Goal: Information Seeking & Learning: Learn about a topic

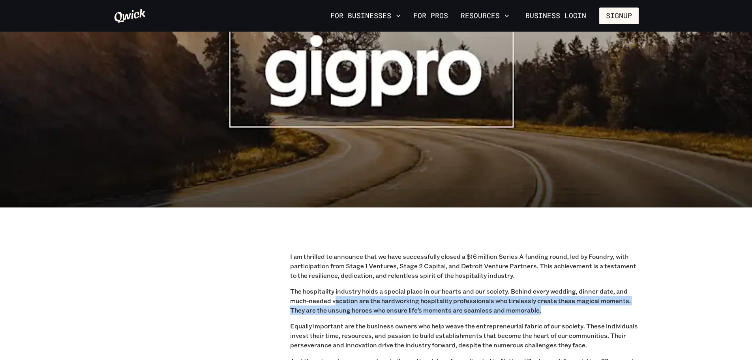
drag, startPoint x: 372, startPoint y: 294, endPoint x: 611, endPoint y: 304, distance: 238.8
click at [611, 304] on p "The hospitality industry holds a special place in our hearts and our society. B…" at bounding box center [464, 300] width 349 height 28
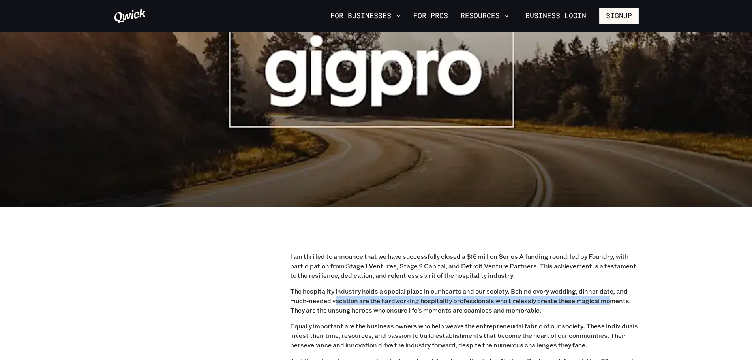
click at [558, 305] on p "The hospitality industry holds a special place in our hearts and our society. B…" at bounding box center [464, 300] width 349 height 28
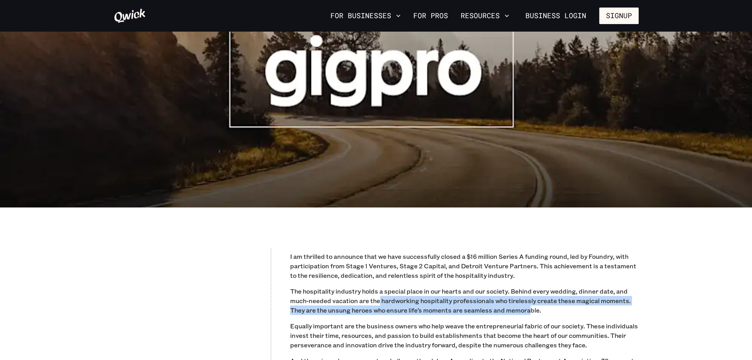
drag, startPoint x: 531, startPoint y: 306, endPoint x: 378, endPoint y: 299, distance: 153.0
click at [378, 299] on p "The hospitality industry holds a special place in our hearts and our society. B…" at bounding box center [464, 300] width 349 height 28
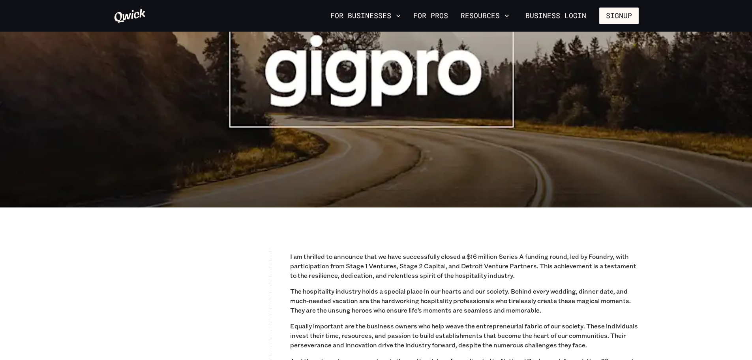
click at [299, 299] on p "The hospitality industry holds a special place in our hearts and our society. B…" at bounding box center [464, 300] width 349 height 28
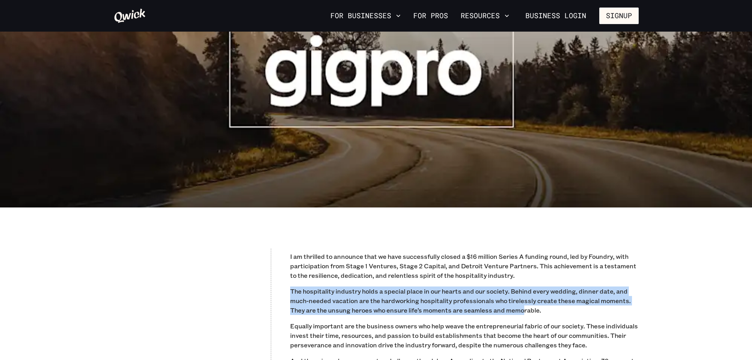
drag, startPoint x: 281, startPoint y: 294, endPoint x: 568, endPoint y: 320, distance: 287.5
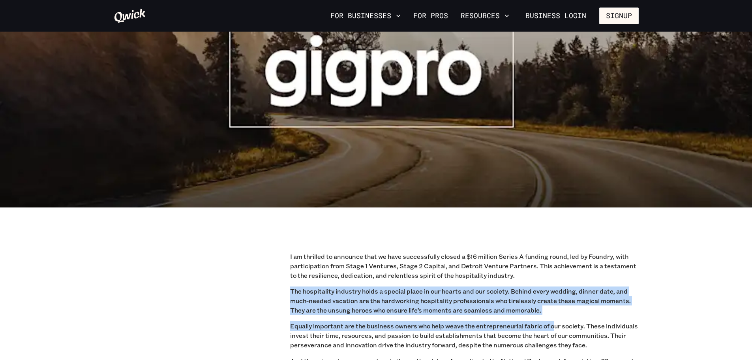
click at [592, 312] on p "The hospitality industry holds a special place in our hearts and our society. B…" at bounding box center [464, 300] width 349 height 28
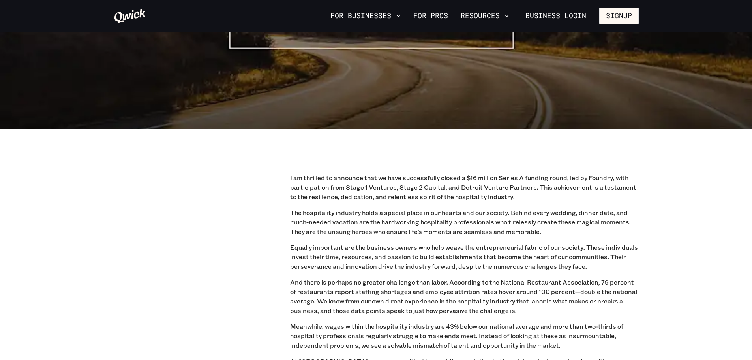
scroll to position [276, 0]
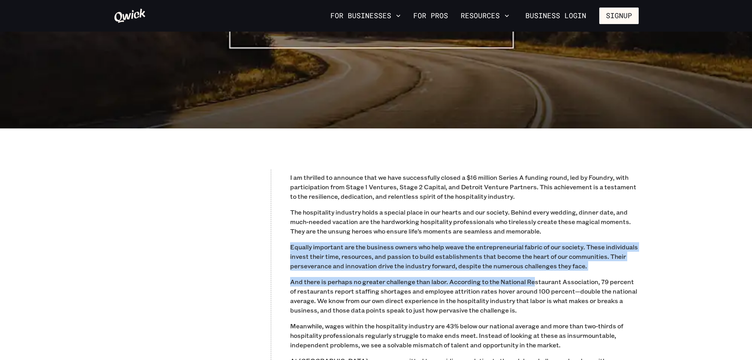
drag, startPoint x: 289, startPoint y: 244, endPoint x: 595, endPoint y: 266, distance: 306.9
click at [593, 266] on div "I am thrilled to announce that we have successfully closed a $16 million Series…" at bounding box center [376, 365] width 541 height 474
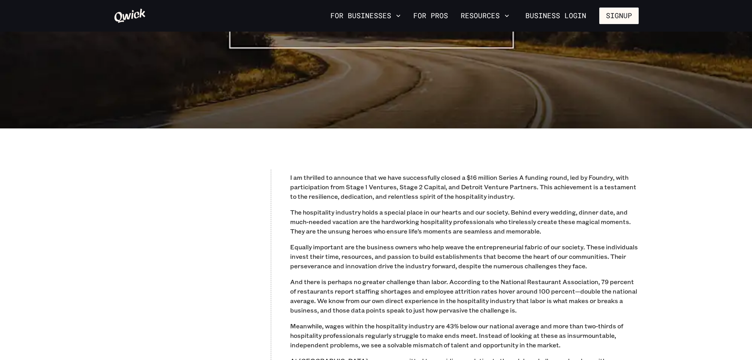
click at [562, 303] on p "And there is perhaps no greater challenge than labor. According to the National…" at bounding box center [464, 296] width 349 height 38
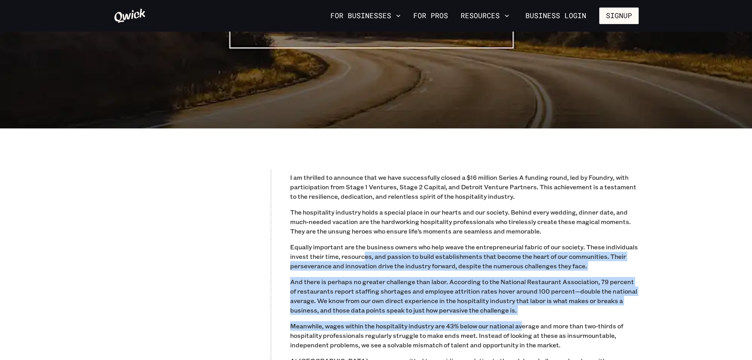
drag, startPoint x: 522, startPoint y: 316, endPoint x: 342, endPoint y: 250, distance: 192.0
click at [344, 250] on div "I am thrilled to announce that we have successfully closed a $16 million Series…" at bounding box center [464, 366] width 349 height 386
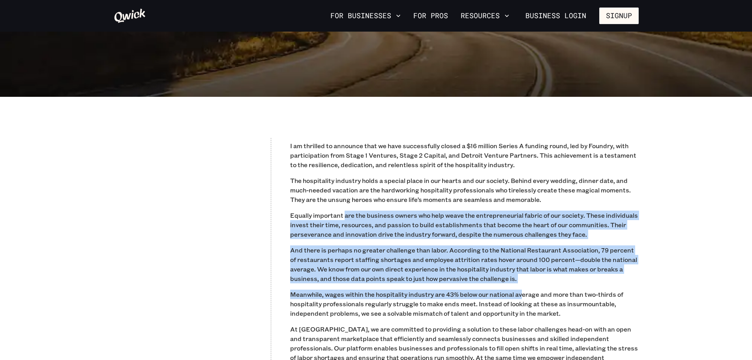
scroll to position [355, 0]
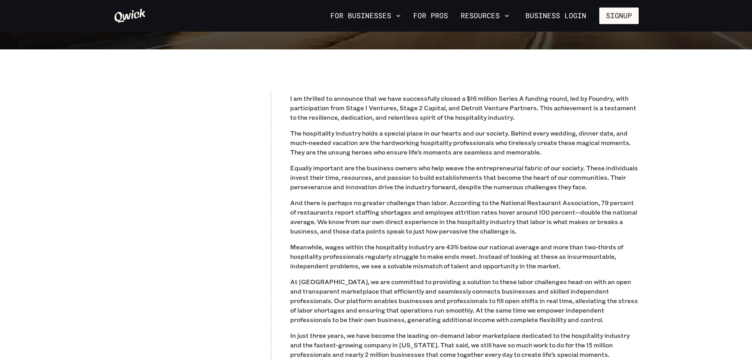
click at [334, 267] on p "Meanwhile, wages within the hospitality industry are 43% below our national ave…" at bounding box center [464, 256] width 349 height 28
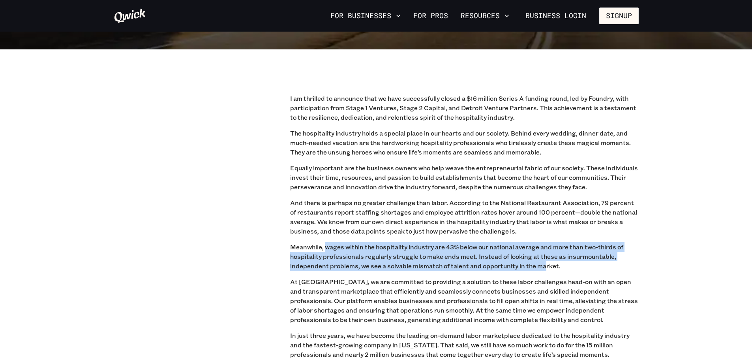
drag, startPoint x: 325, startPoint y: 246, endPoint x: 616, endPoint y: 283, distance: 292.7
click at [579, 279] on div "I am thrilled to announce that we have successfully closed a $16 million Series…" at bounding box center [464, 287] width 349 height 386
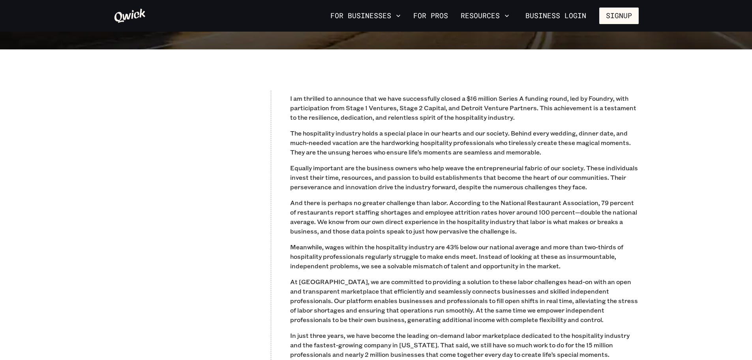
click at [616, 283] on p "At [GEOGRAPHIC_DATA], we are committed to providing a solution to these labor c…" at bounding box center [464, 300] width 349 height 47
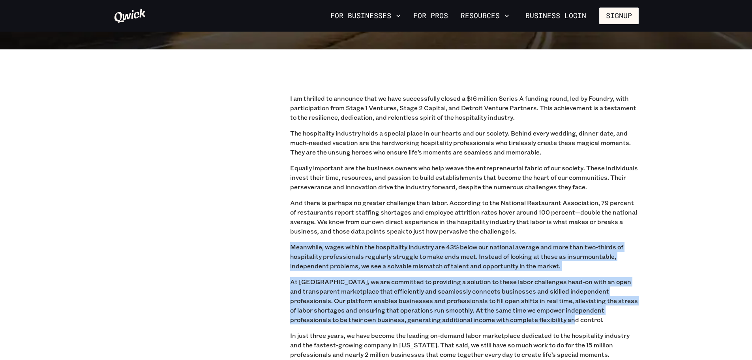
drag, startPoint x: 470, startPoint y: 298, endPoint x: 287, endPoint y: 246, distance: 191.0
click at [287, 246] on div "I am thrilled to announce that we have successfully closed a $16 million Series…" at bounding box center [376, 286] width 541 height 474
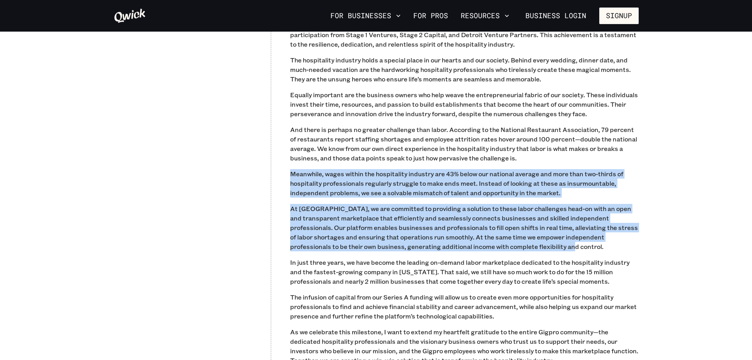
scroll to position [434, 0]
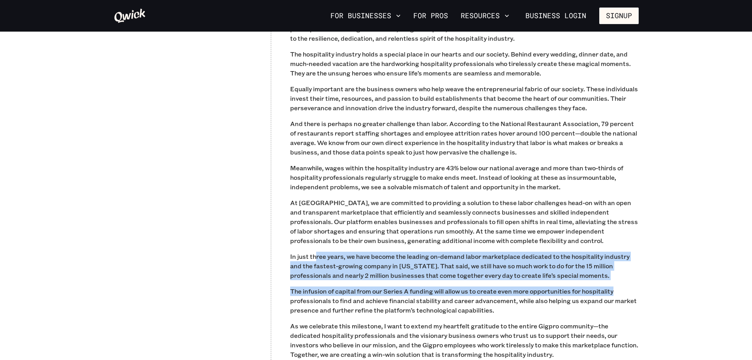
drag, startPoint x: 316, startPoint y: 250, endPoint x: 623, endPoint y: 295, distance: 310.1
click at [623, 295] on div "I am thrilled to announce that we have successfully closed a $16 million Series…" at bounding box center [464, 208] width 349 height 386
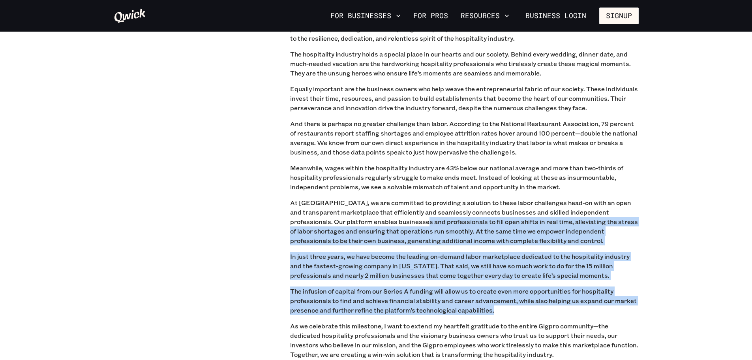
drag, startPoint x: 520, startPoint y: 306, endPoint x: 373, endPoint y: 216, distance: 172.3
click at [373, 216] on div "I am thrilled to announce that we have successfully closed a $16 million Series…" at bounding box center [464, 208] width 349 height 386
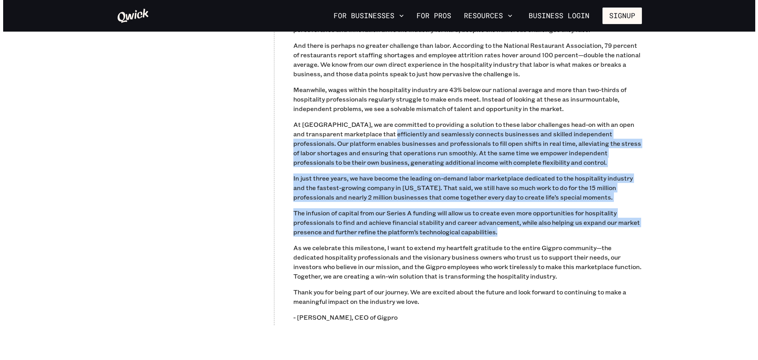
scroll to position [513, 0]
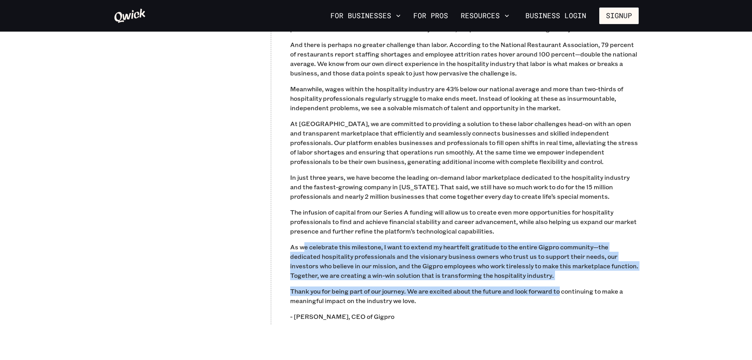
drag, startPoint x: 322, startPoint y: 245, endPoint x: 598, endPoint y: 293, distance: 279.5
click at [598, 293] on div "I am thrilled to announce that we have successfully closed a $16 million Series…" at bounding box center [464, 129] width 349 height 386
click at [598, 293] on p "Thank you for being part of our journey. We are excited about the future and lo…" at bounding box center [464, 295] width 349 height 19
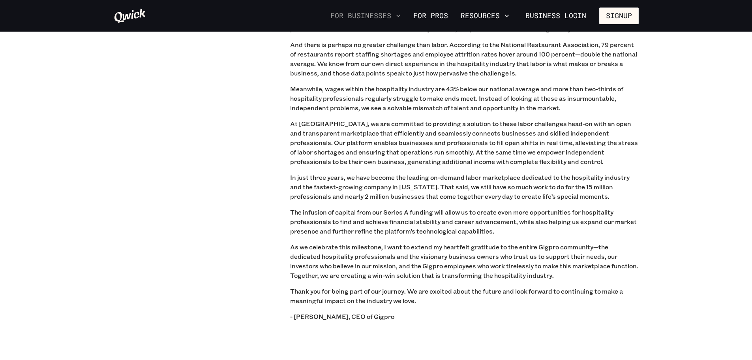
click at [367, 17] on button "For Businesses" at bounding box center [365, 15] width 77 height 13
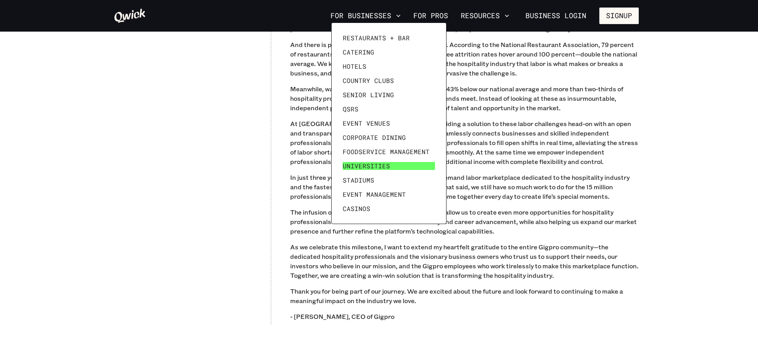
click at [380, 166] on span "Universities" at bounding box center [366, 166] width 47 height 8
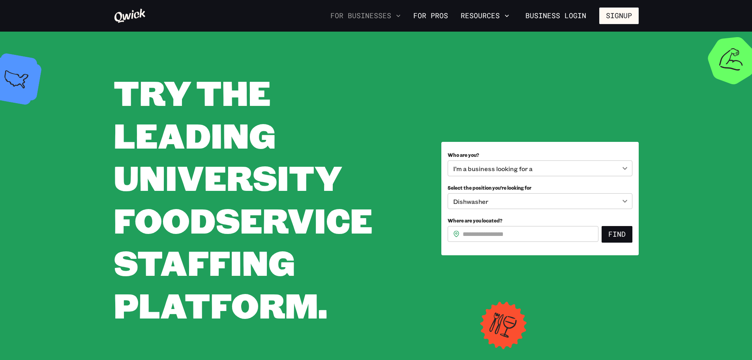
click at [353, 15] on button "For Businesses" at bounding box center [365, 15] width 77 height 13
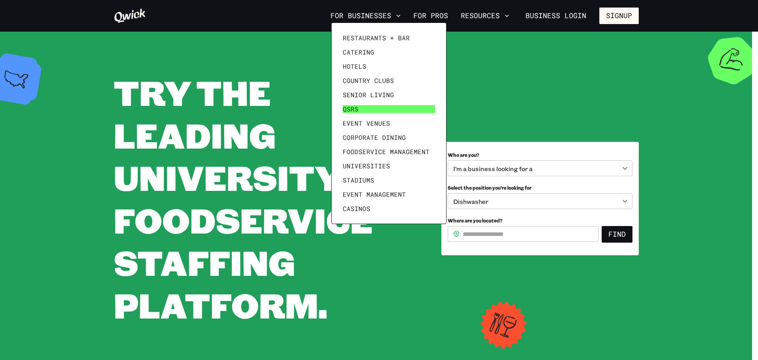
click at [347, 111] on span "QSRs" at bounding box center [351, 109] width 16 height 8
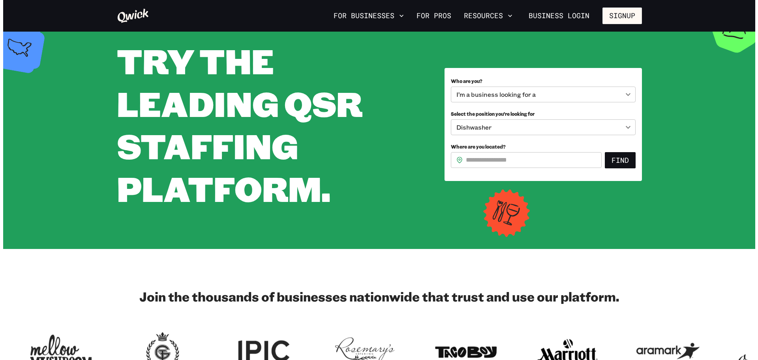
scroll to position [118, 0]
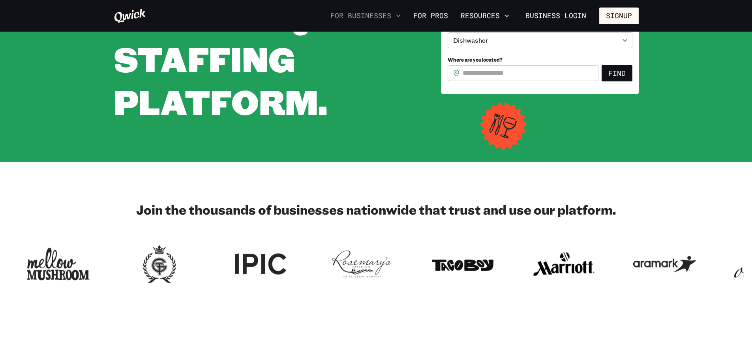
click at [372, 16] on button "For Businesses" at bounding box center [365, 15] width 77 height 13
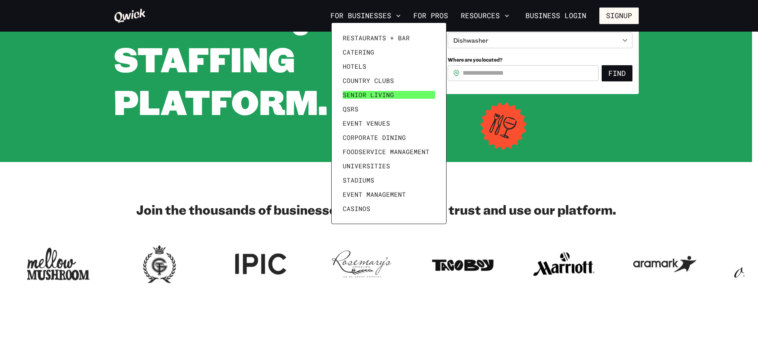
click at [363, 96] on span "Senior Living" at bounding box center [368, 95] width 51 height 8
